Goal: Communication & Community: Answer question/provide support

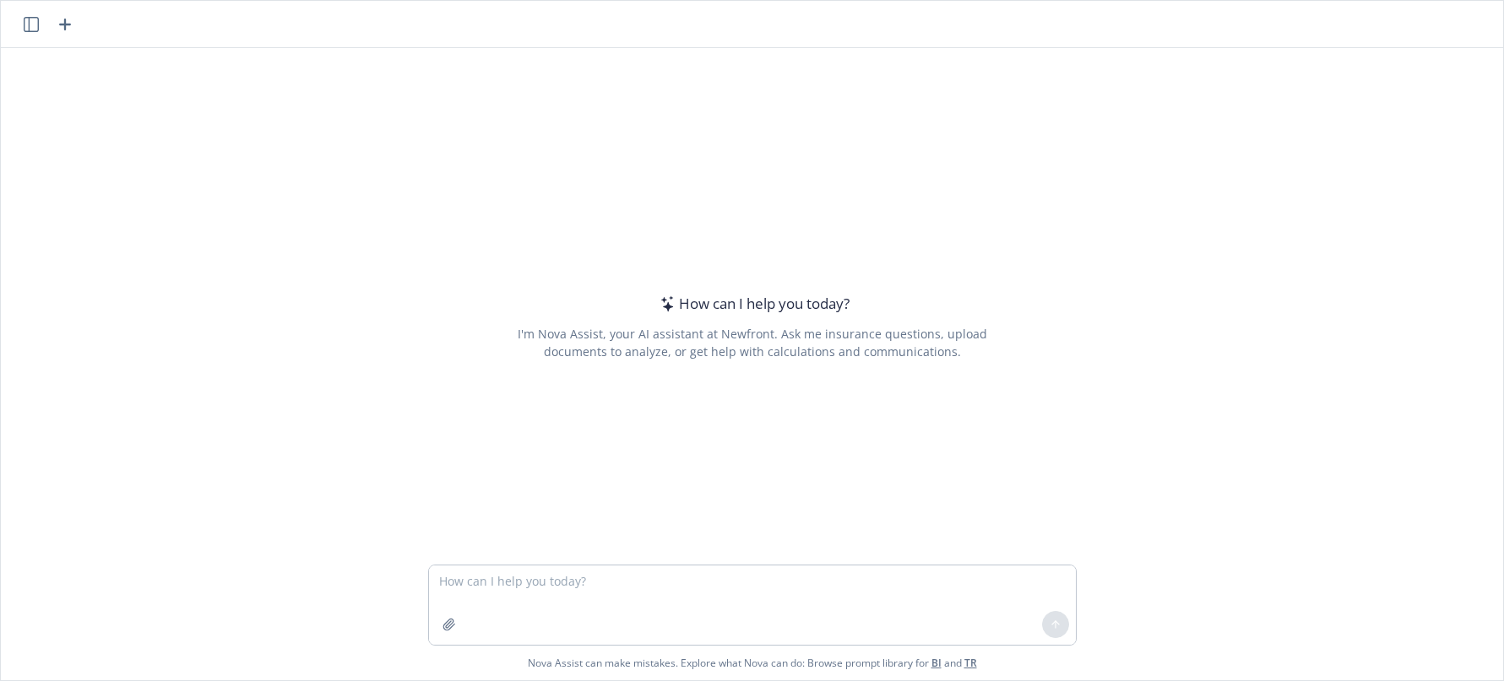
click at [474, 583] on textarea at bounding box center [752, 605] width 647 height 79
type textarea "rewrite this paragraph an employee sent me regarding their claims as an email t…"
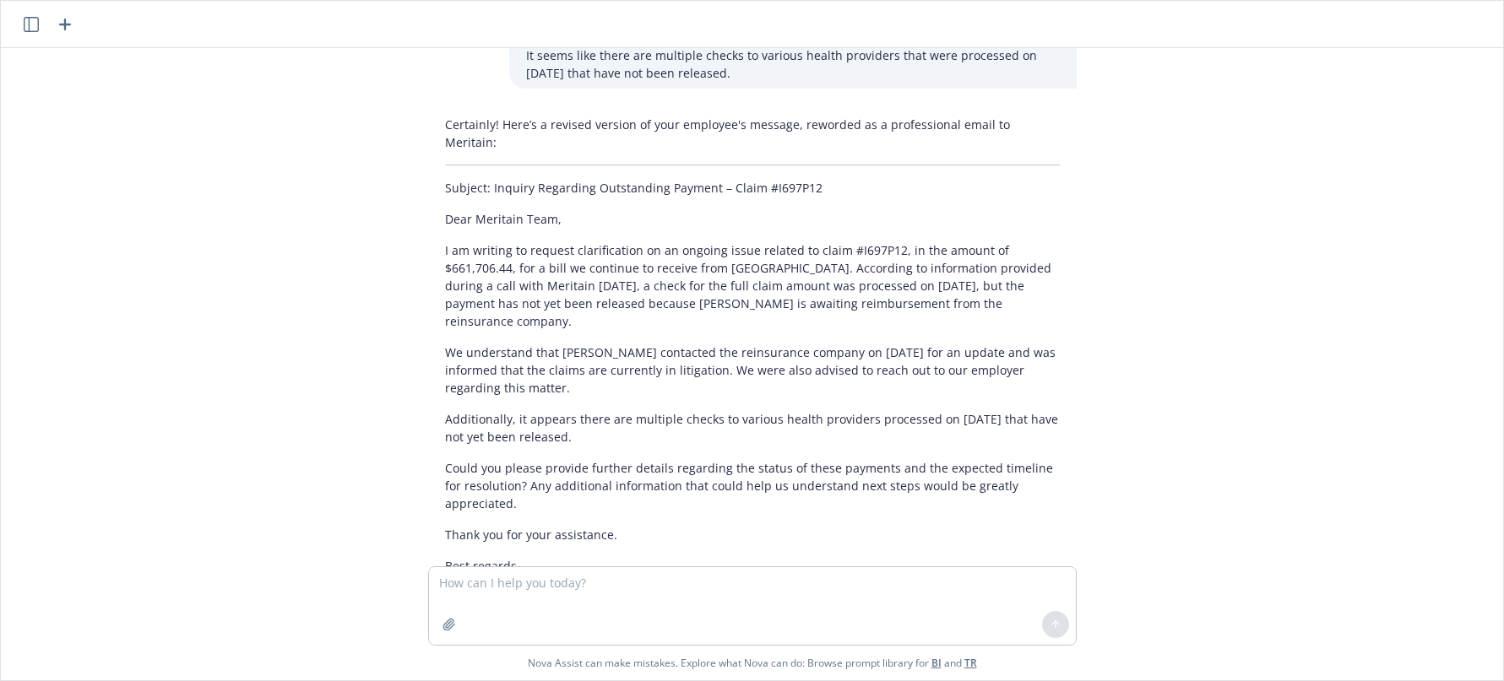
scroll to position [247, 0]
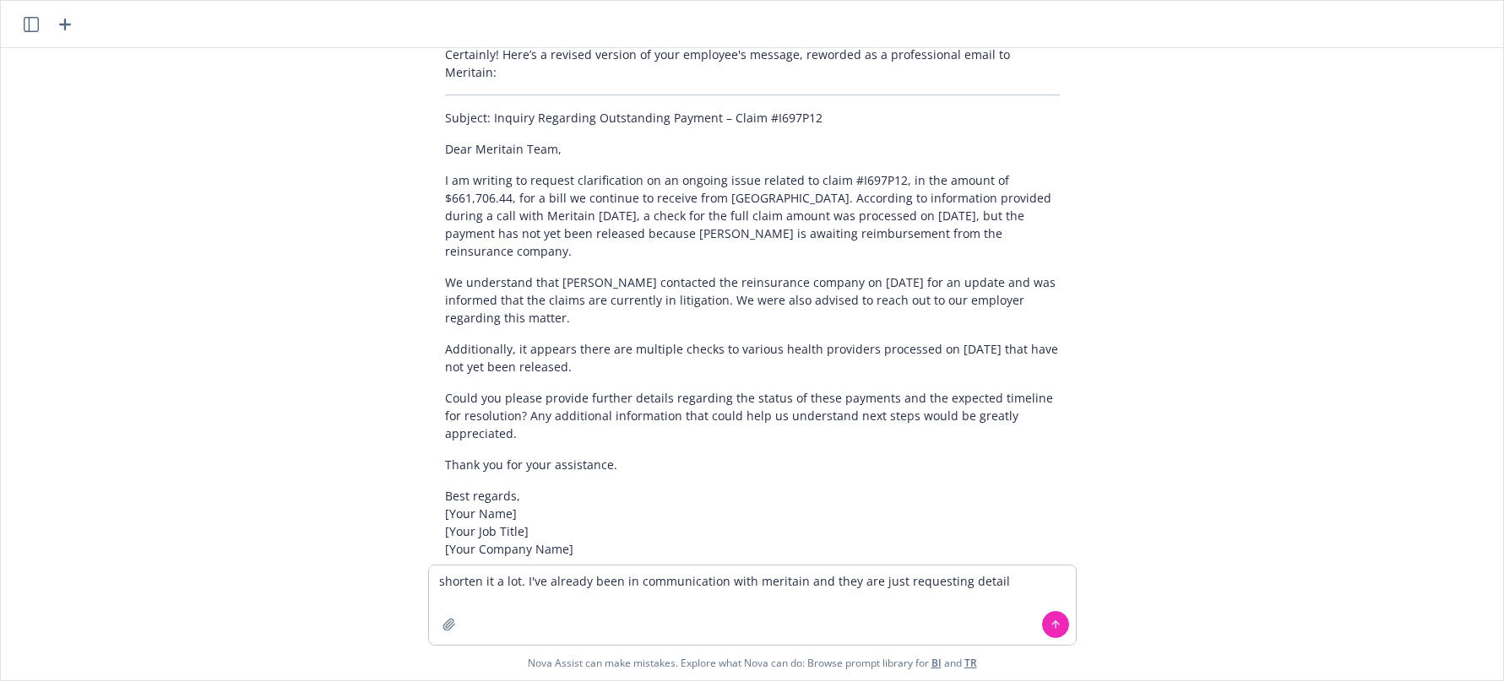
type textarea "shorten it a lot. I've already been in communication with meritain and they are…"
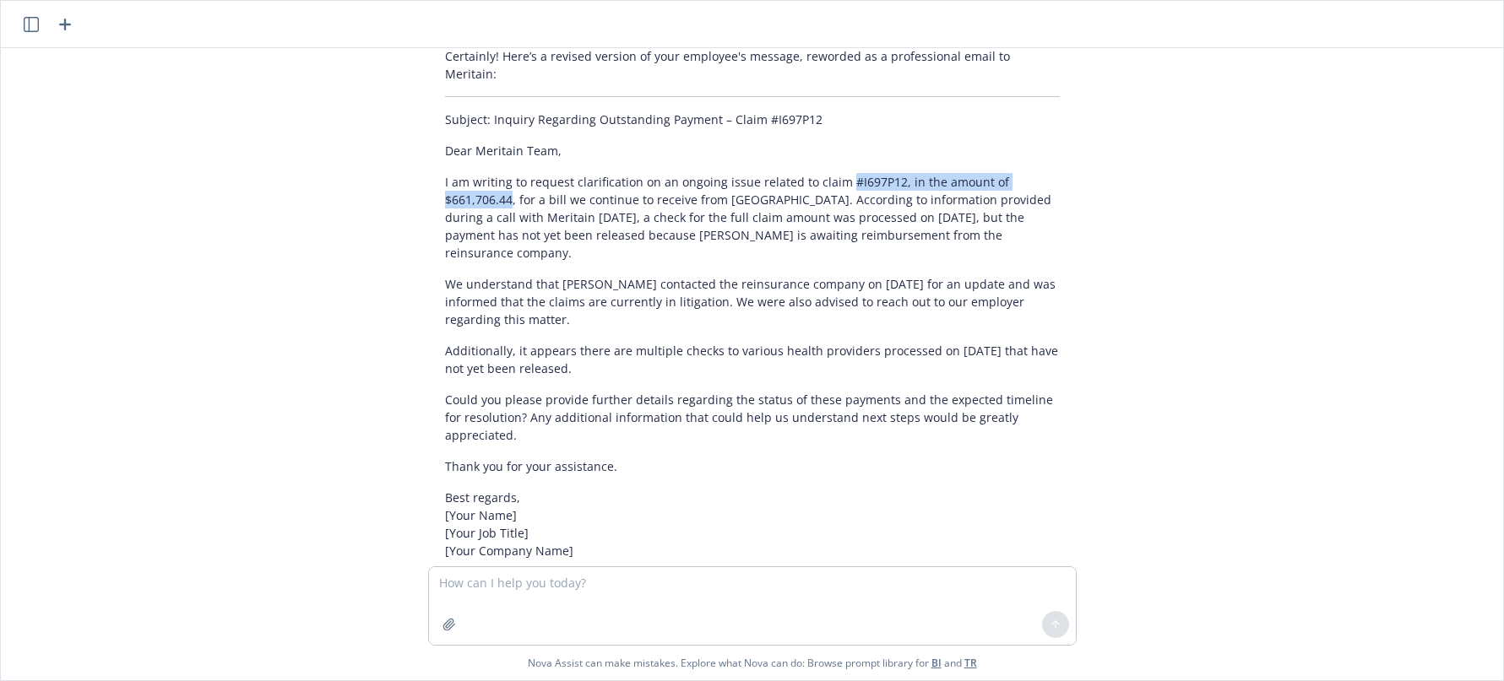
drag, startPoint x: 829, startPoint y: 161, endPoint x: 497, endPoint y: 182, distance: 332.4
click at [497, 182] on p "I am writing to request clarification on an ongoing issue related to claim #I69…" at bounding box center [752, 217] width 615 height 89
copy p "#I697P12, in the amount of $661,706.44"
click at [780, 198] on p "I am writing to request clarification on an ongoing issue related to claim #I69…" at bounding box center [752, 217] width 615 height 89
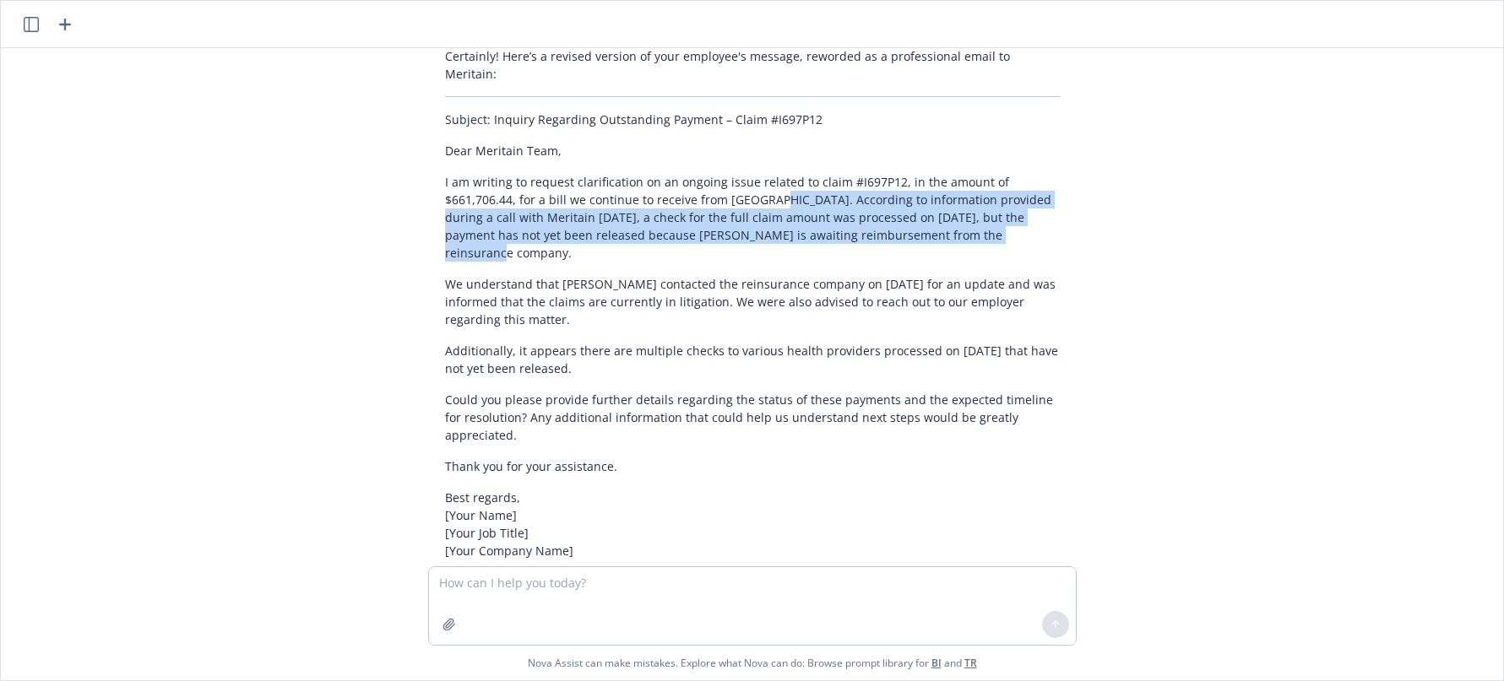
drag, startPoint x: 758, startPoint y: 182, endPoint x: 979, endPoint y: 218, distance: 224.0
click at [979, 218] on p "I am writing to request clarification on an ongoing issue related to claim #I69…" at bounding box center [752, 217] width 615 height 89
copy p ". According to information provided during a call with Meritain [DATE], a check…"
